Goal: Transaction & Acquisition: Purchase product/service

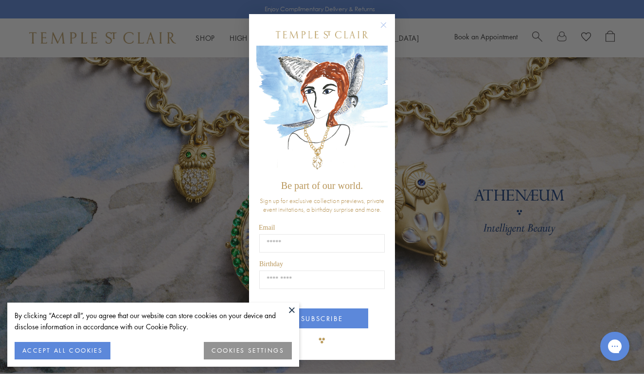
click at [386, 26] on circle "Close dialog" at bounding box center [384, 25] width 12 height 12
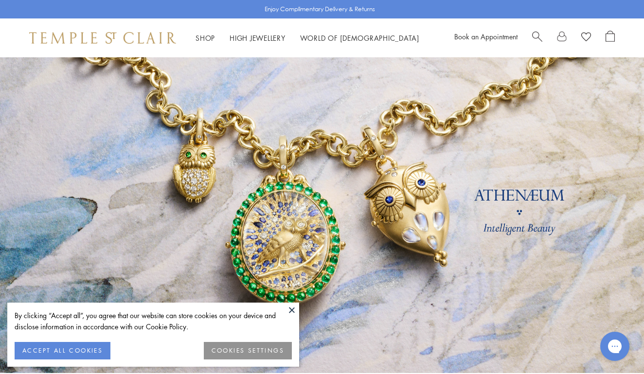
click at [290, 312] on button at bounding box center [291, 310] width 15 height 15
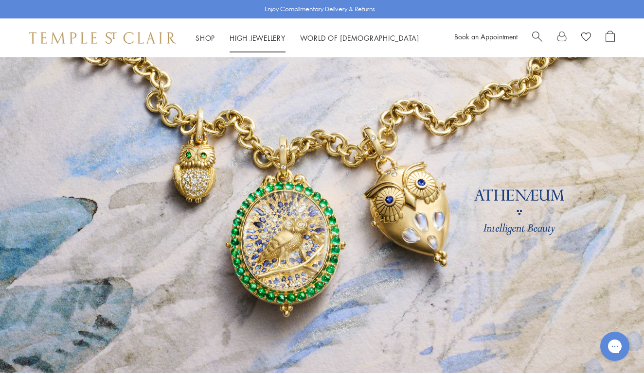
click at [253, 36] on link "High Jewellery High Jewellery" at bounding box center [258, 38] width 56 height 10
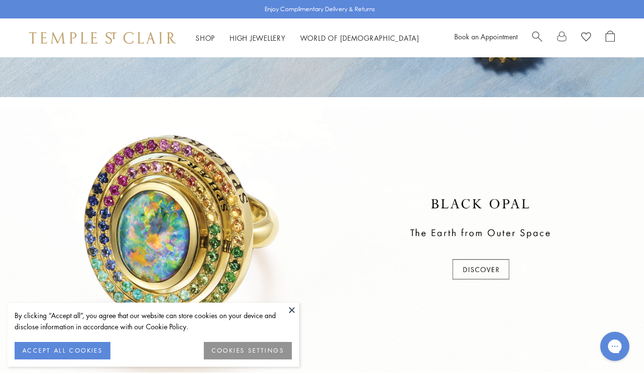
scroll to position [221, 0]
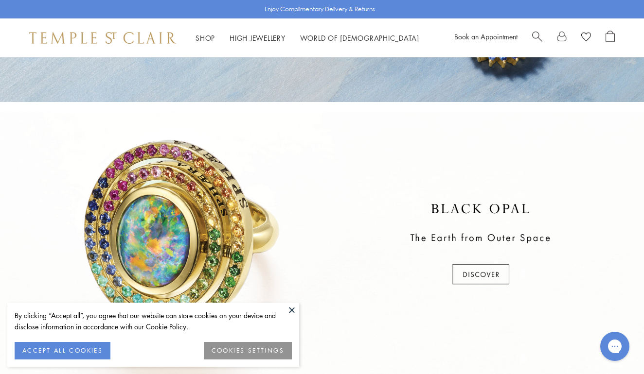
click at [291, 310] on button at bounding box center [291, 310] width 15 height 15
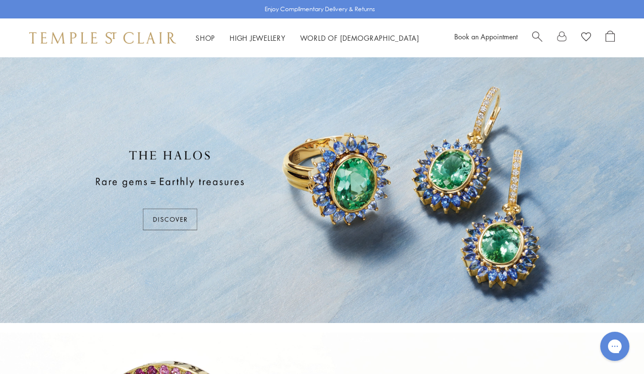
scroll to position [0, 0]
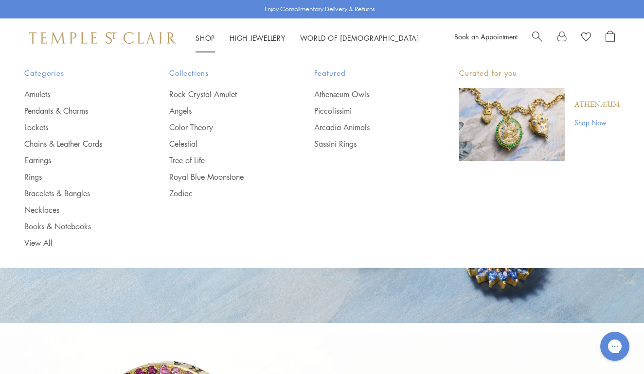
click at [210, 38] on link "Shop Shop" at bounding box center [204, 38] width 19 height 10
click at [46, 113] on link "Pendants & Charms" at bounding box center [77, 111] width 106 height 11
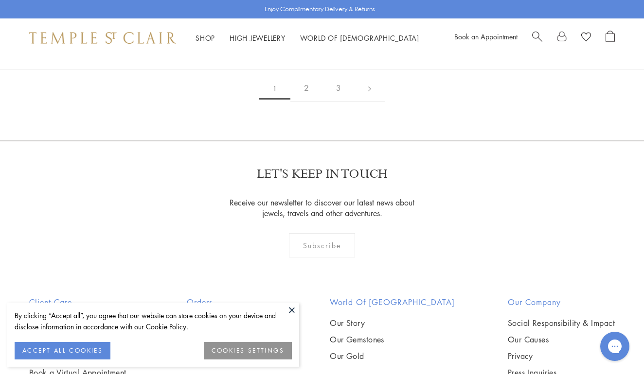
scroll to position [1880, 0]
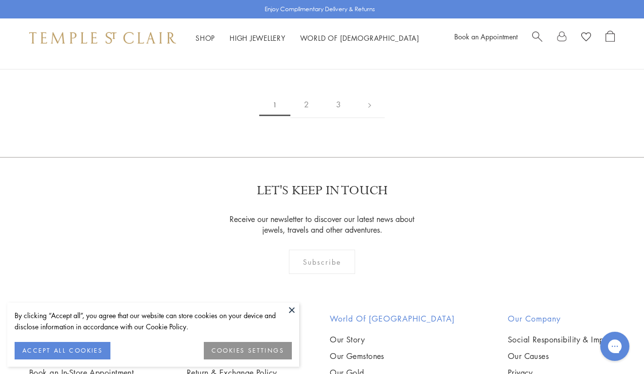
click at [0, 0] on img at bounding box center [0, 0] width 0 height 0
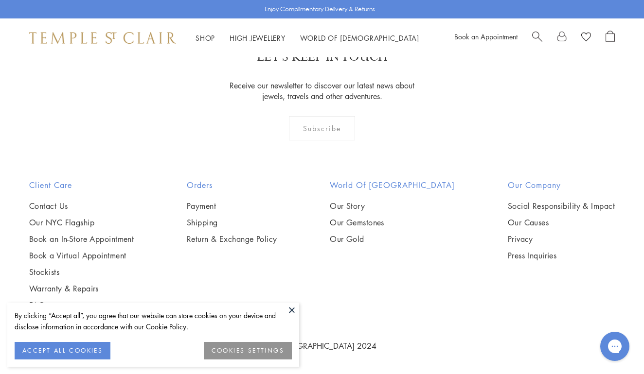
scroll to position [3987, 0]
